Goal: Check status: Check status

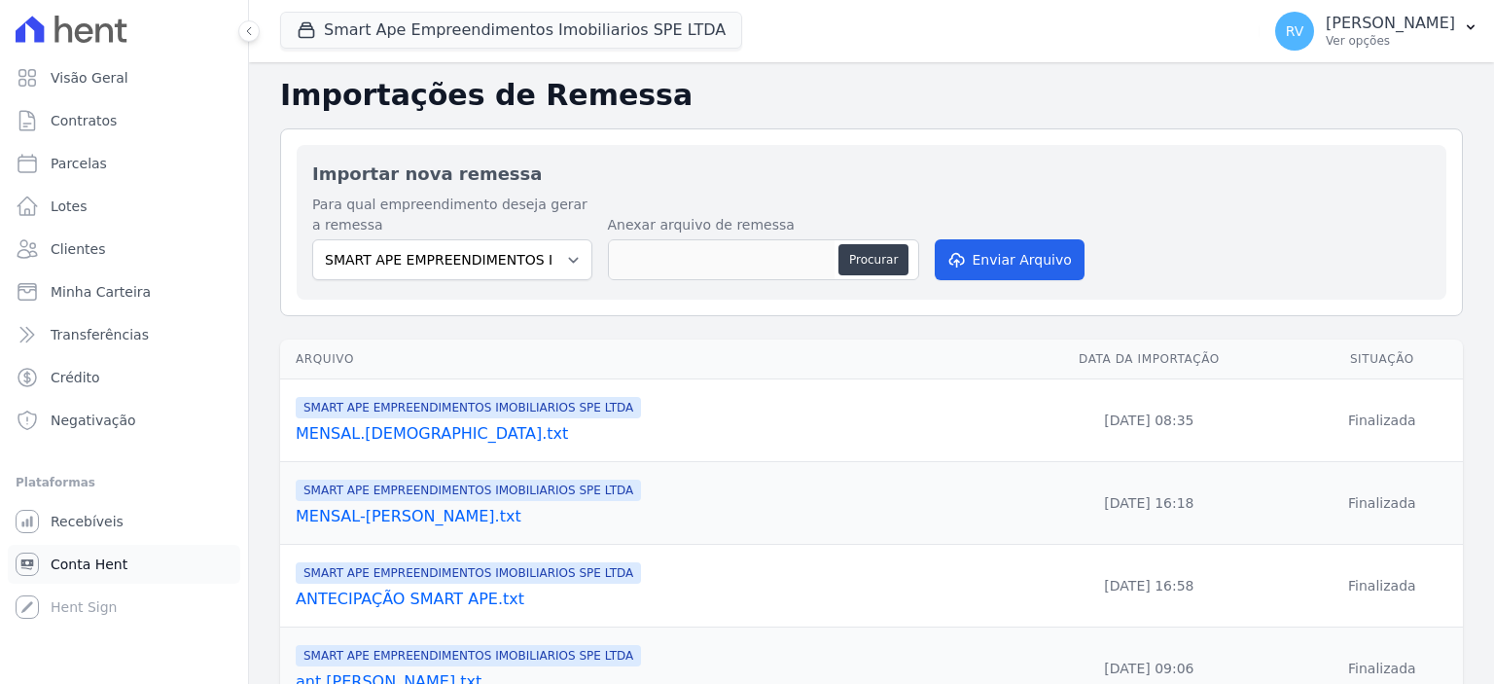
click at [93, 571] on span "Conta Hent" at bounding box center [89, 563] width 77 height 19
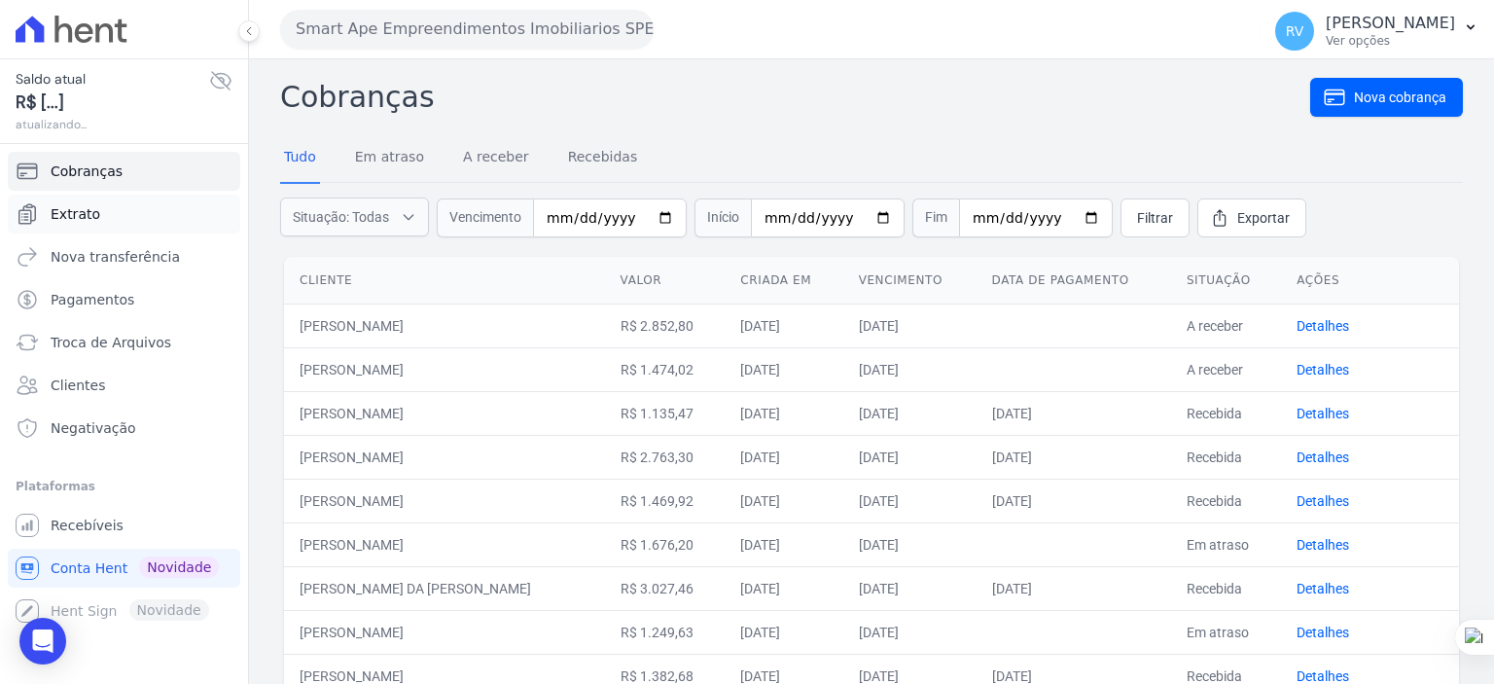
click at [91, 213] on span "Extrato" at bounding box center [76, 213] width 50 height 19
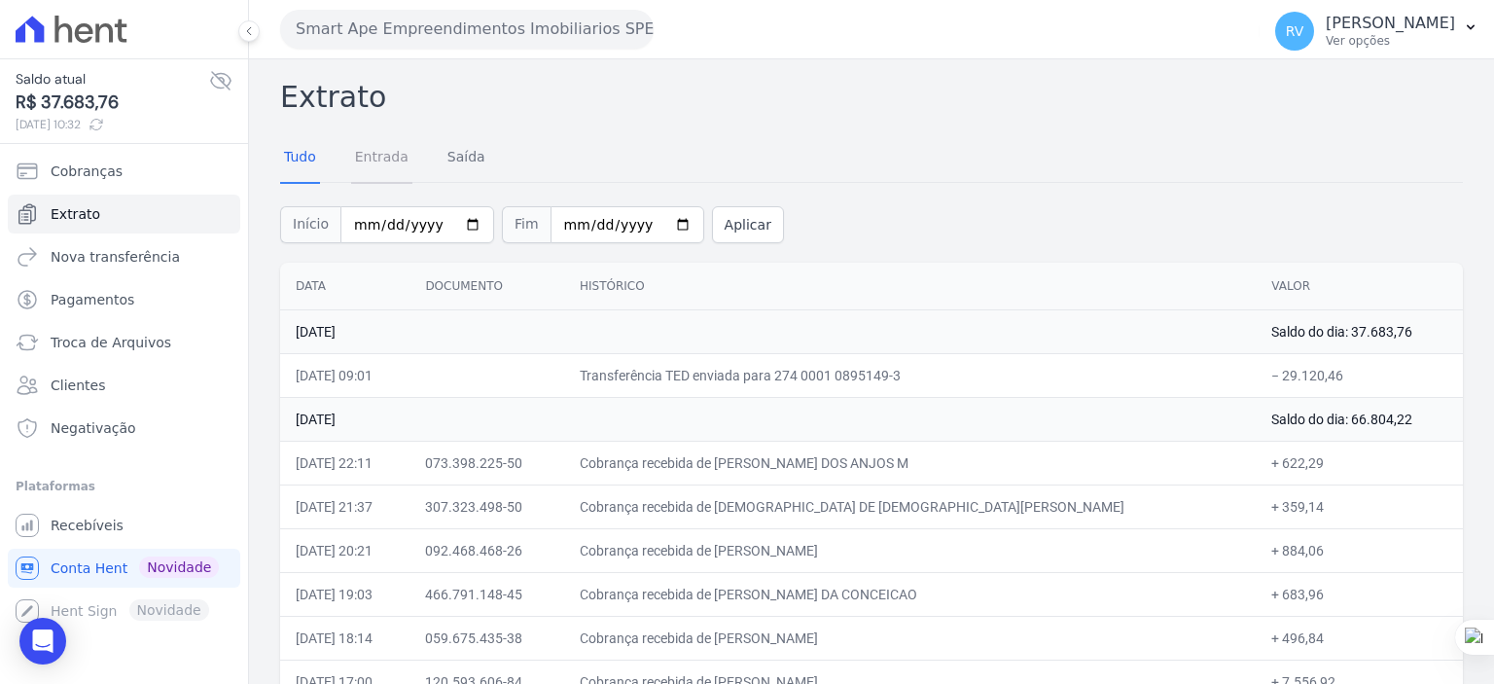
drag, startPoint x: 376, startPoint y: 162, endPoint x: 412, endPoint y: 182, distance: 40.9
click at [376, 162] on link "Entrada" at bounding box center [381, 158] width 61 height 51
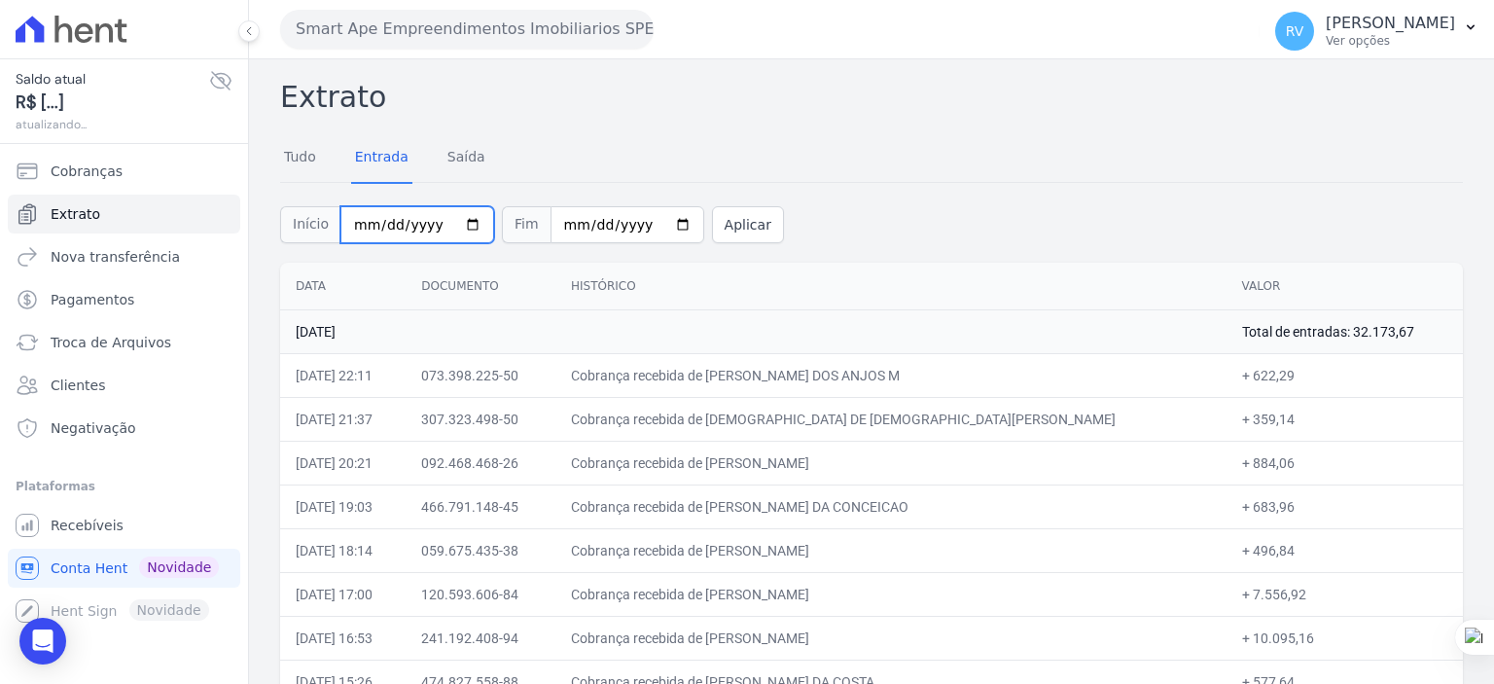
click at [457, 229] on input "[DATE]" at bounding box center [417, 224] width 154 height 37
type input "[DATE]"
click at [658, 224] on input "[DATE]" at bounding box center [628, 224] width 154 height 37
type input "[DATE]"
click at [716, 225] on button "Aplicar" at bounding box center [748, 224] width 72 height 37
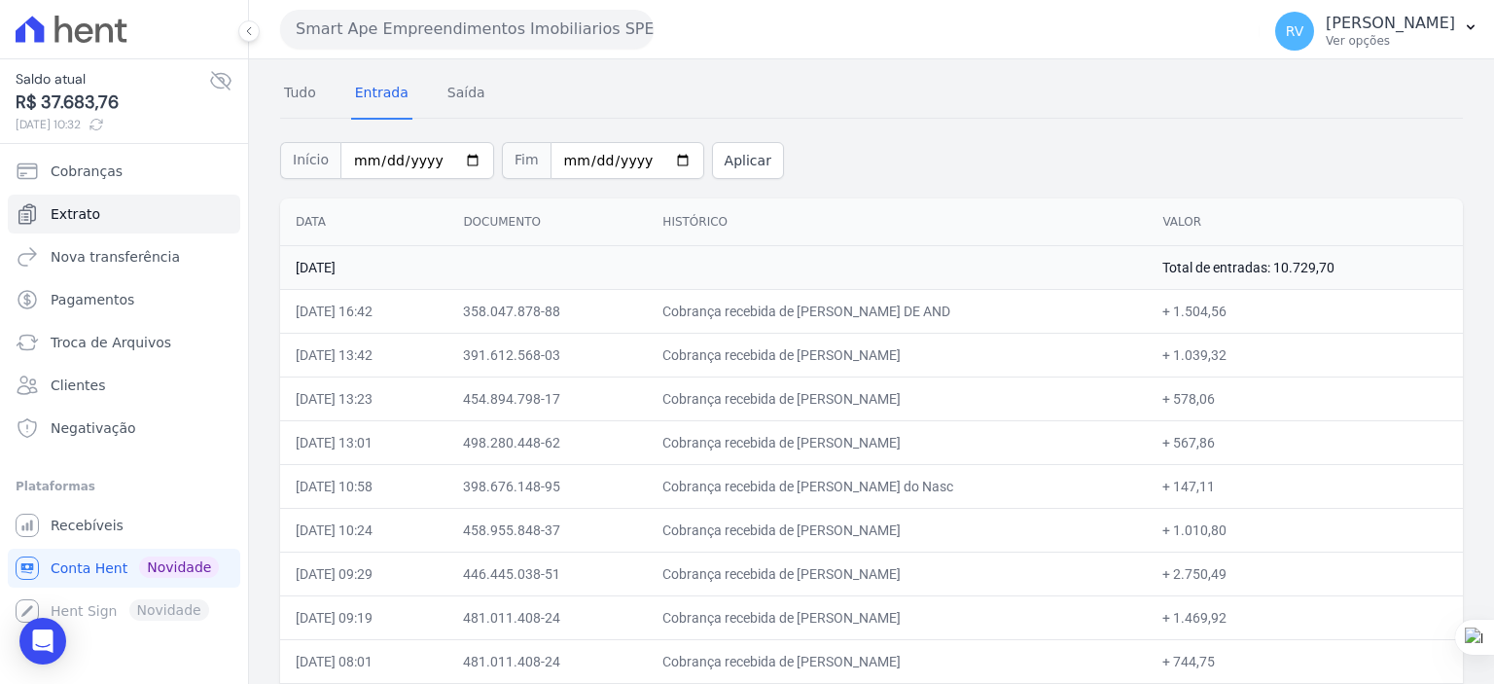
scroll to position [119, 0]
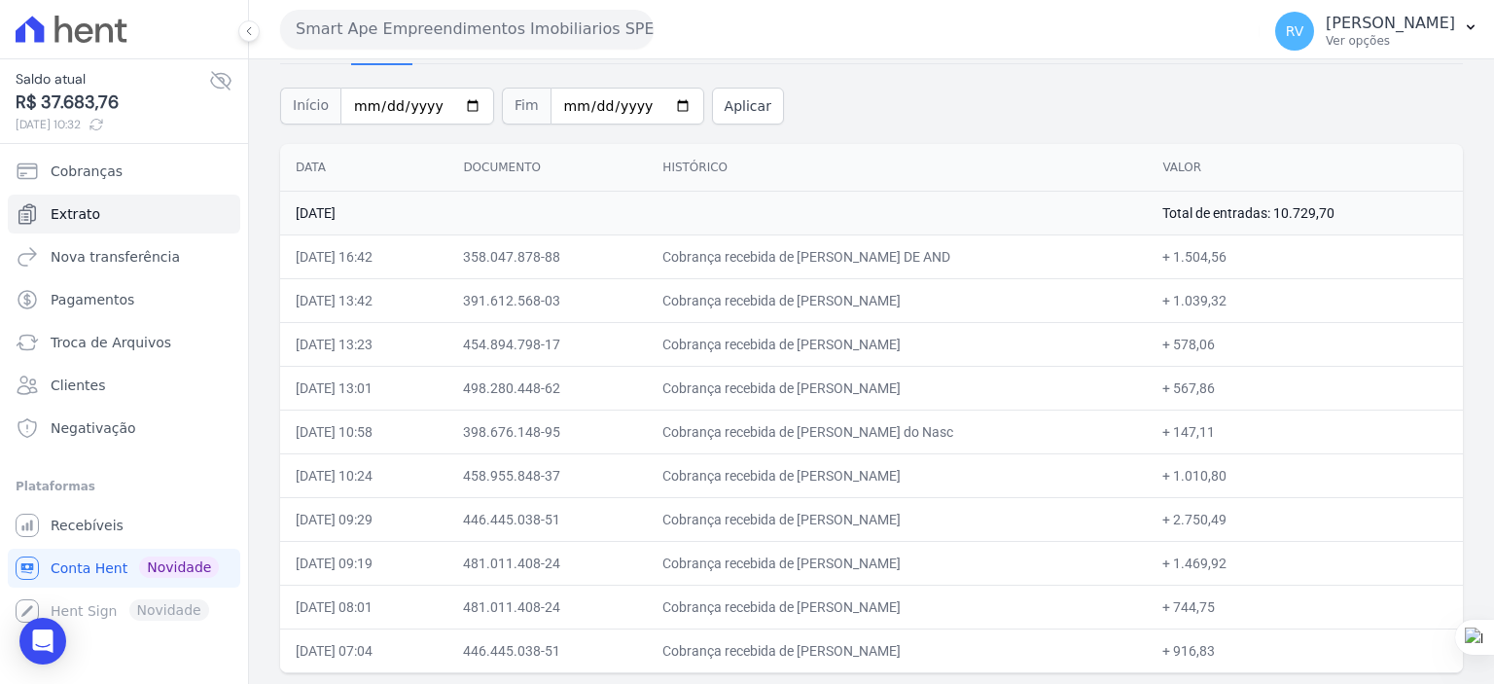
drag, startPoint x: 791, startPoint y: 553, endPoint x: 990, endPoint y: 571, distance: 200.2
click at [990, 571] on td "Cobrança recebida de [PERSON_NAME]" at bounding box center [897, 563] width 500 height 44
drag, startPoint x: 1305, startPoint y: 217, endPoint x: 1366, endPoint y: 221, distance: 60.4
click at [1366, 221] on td "Total de entradas: 10.729,70" at bounding box center [1305, 213] width 316 height 44
copy td "10.729,70"
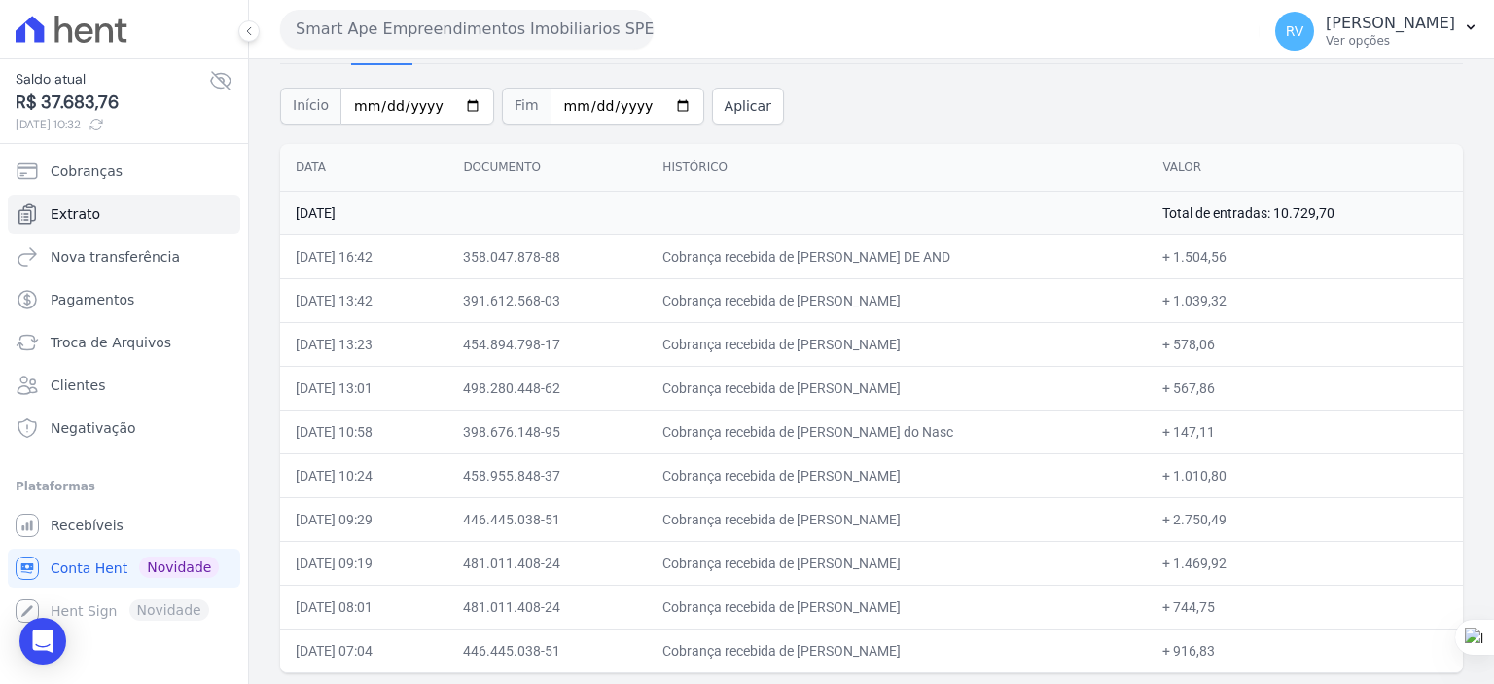
drag, startPoint x: 794, startPoint y: 253, endPoint x: 944, endPoint y: 264, distance: 150.2
click at [945, 264] on td "Cobrança recebida de [PERSON_NAME] DE AND" at bounding box center [897, 256] width 500 height 44
copy td "KAREN CRISTINA NOGUE"
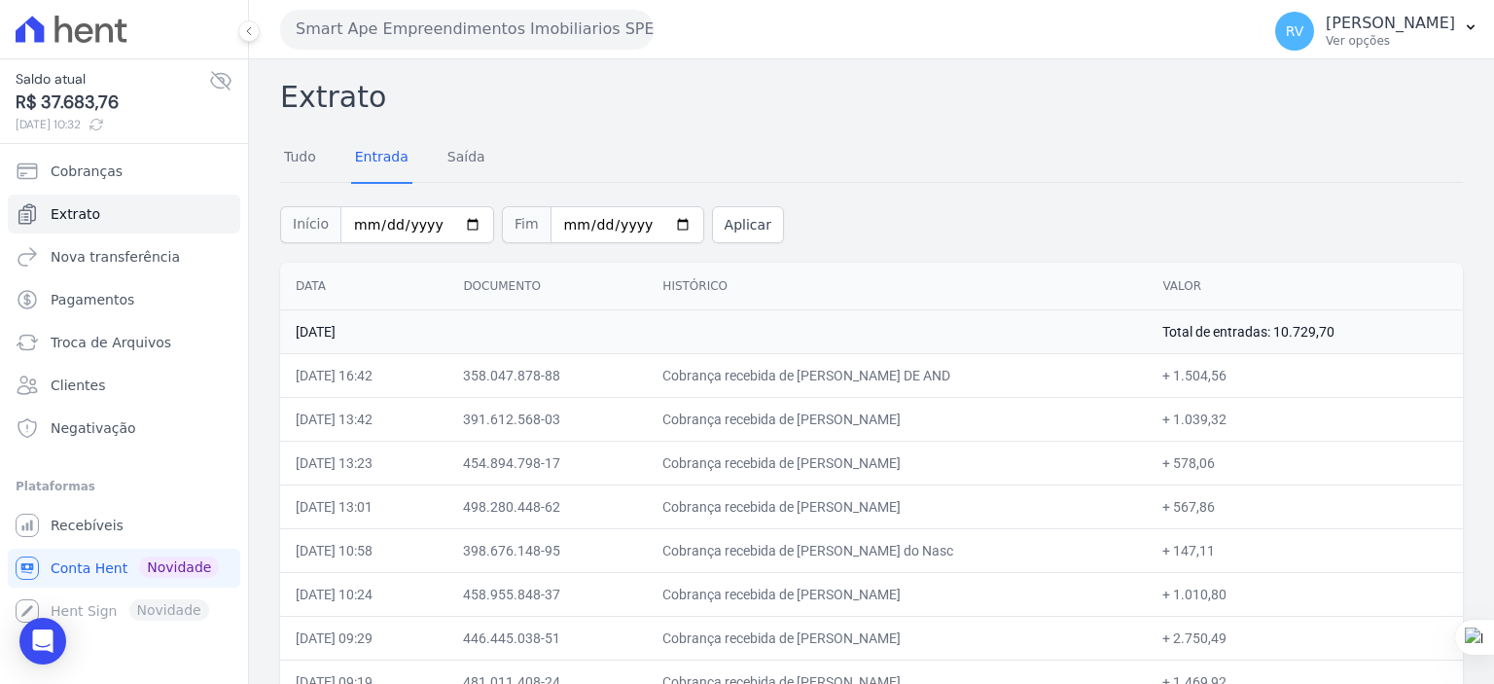
scroll to position [0, 0]
